Goal: Browse casually

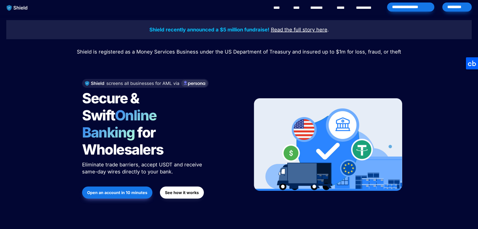
click at [249, 116] on div "Secure & Swift Online Banking for Wholesalers Eliminate trade barriers, accept …" at bounding box center [239, 144] width 326 height 141
